Goal: Information Seeking & Learning: Learn about a topic

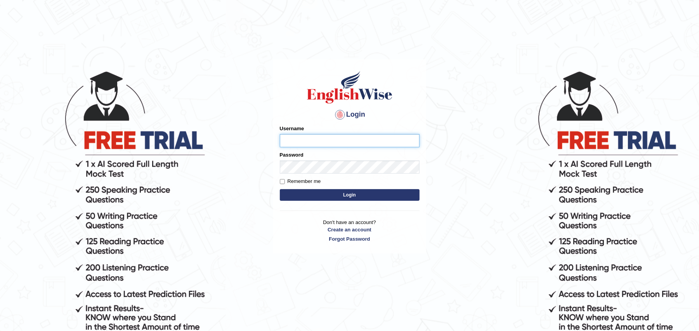
type input "Zehra123"
click at [331, 197] on button "Login" at bounding box center [350, 195] width 140 height 12
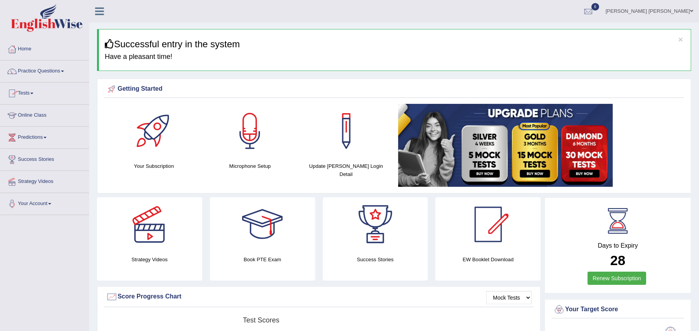
click at [30, 111] on link "Online Class" at bounding box center [44, 114] width 88 height 19
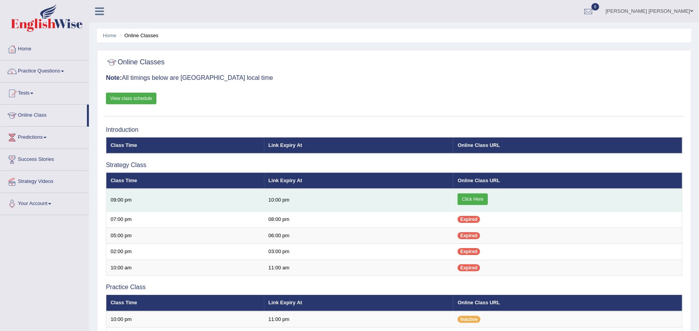
click at [481, 204] on link "Click Here" at bounding box center [472, 200] width 30 height 12
